Goal: Navigation & Orientation: Find specific page/section

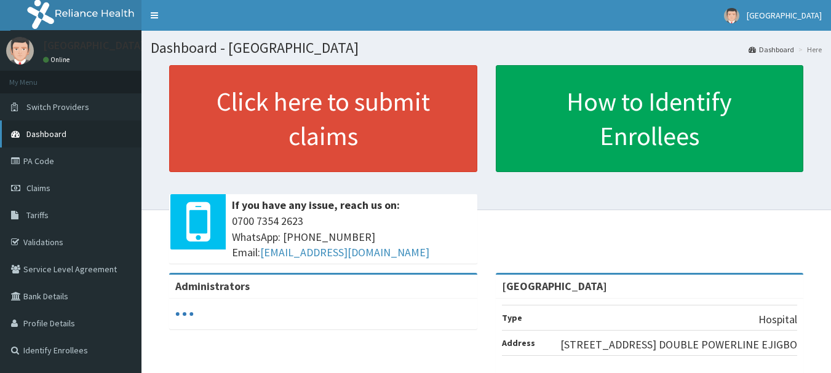
click at [69, 136] on link "Dashboard" at bounding box center [71, 134] width 142 height 27
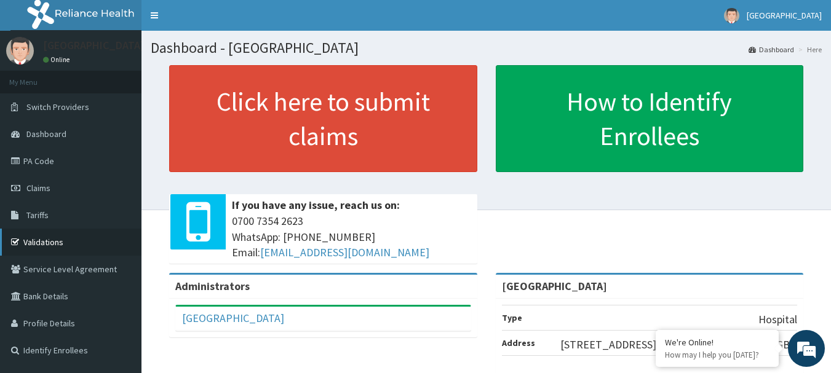
click at [56, 242] on link "Validations" at bounding box center [71, 242] width 142 height 27
